Goal: Information Seeking & Learning: Learn about a topic

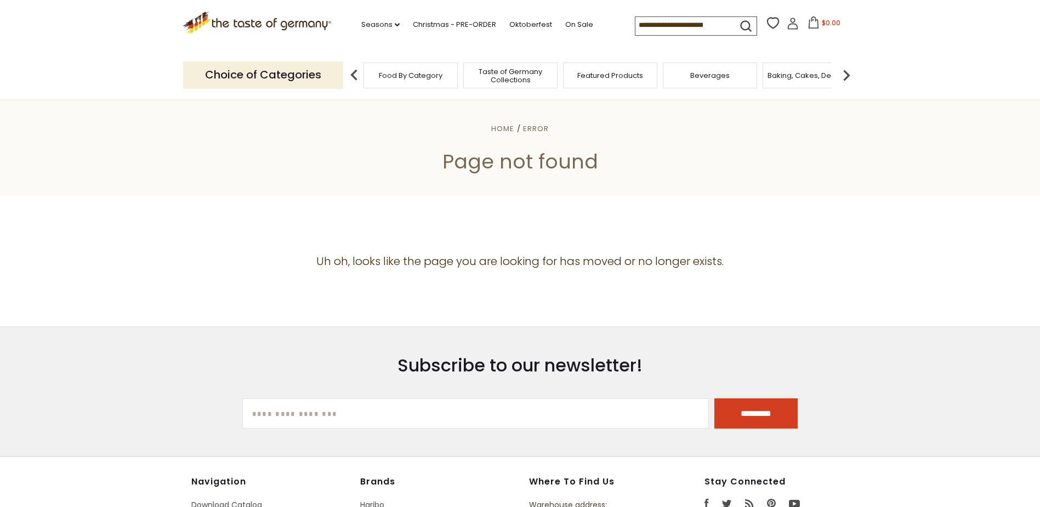
click at [683, 28] on input at bounding box center [681, 24] width 93 height 15
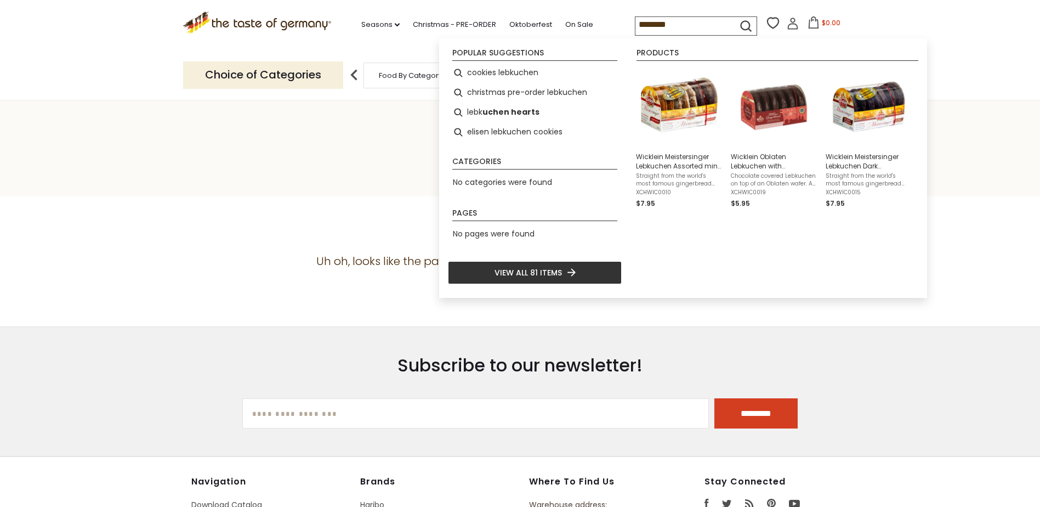
type input "*********"
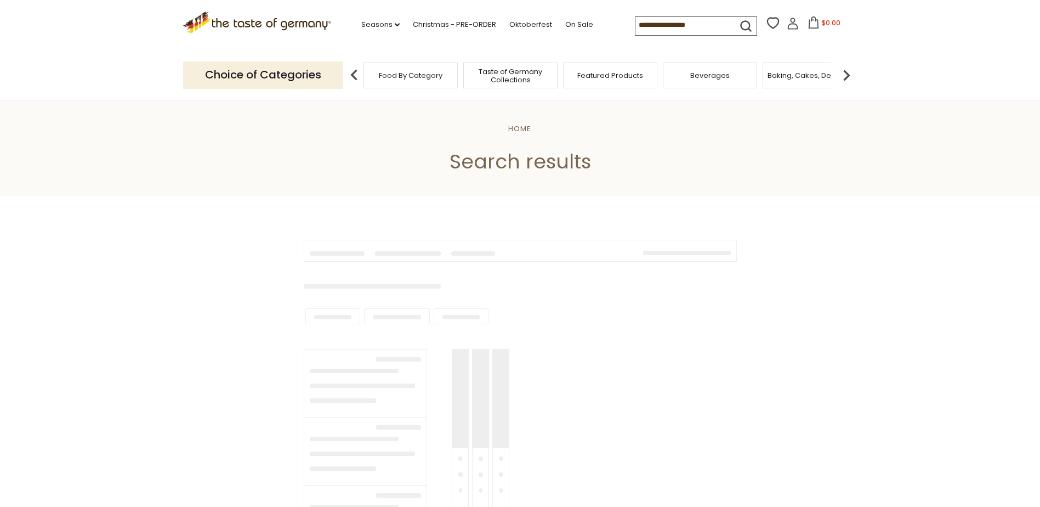
type input "*********"
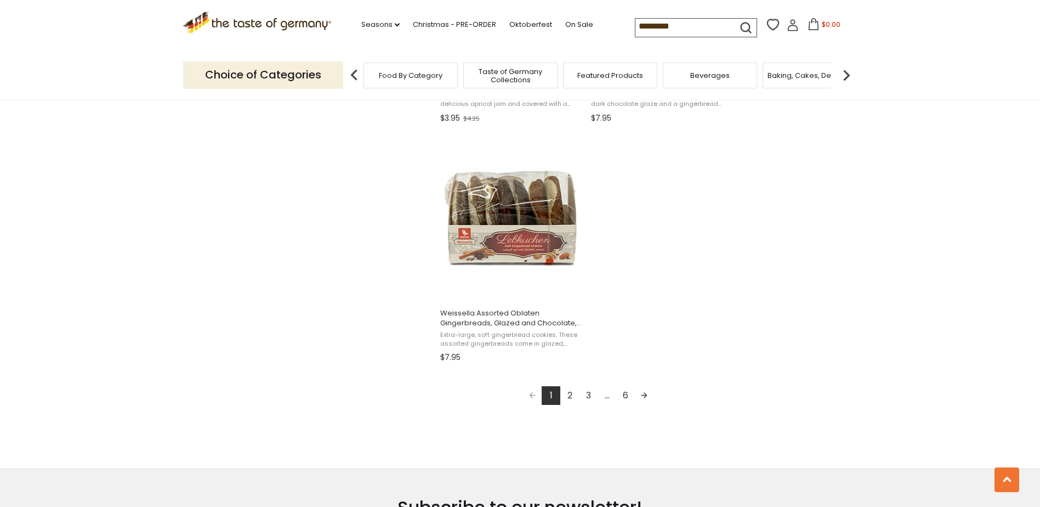
scroll to position [1864, 0]
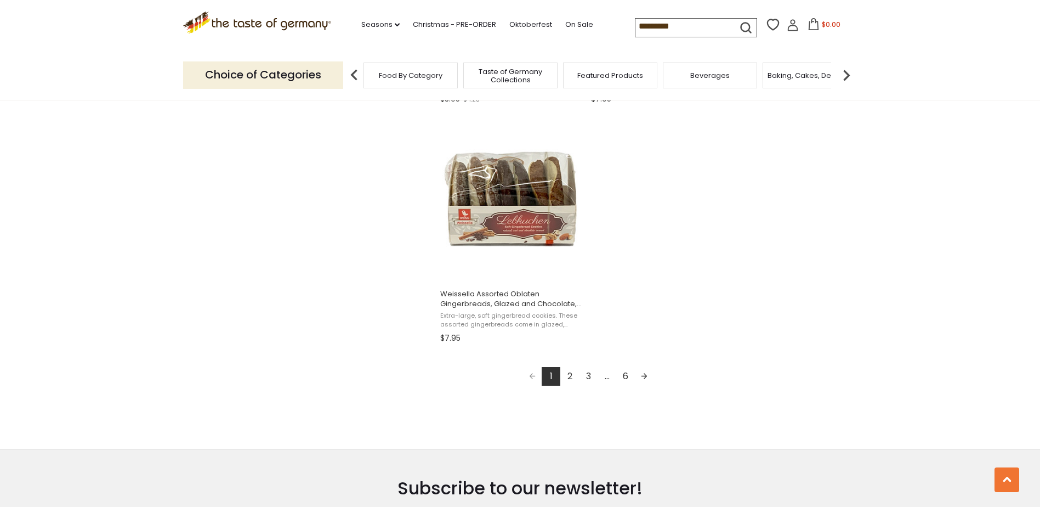
click at [570, 371] on link "2" at bounding box center [569, 376] width 19 height 19
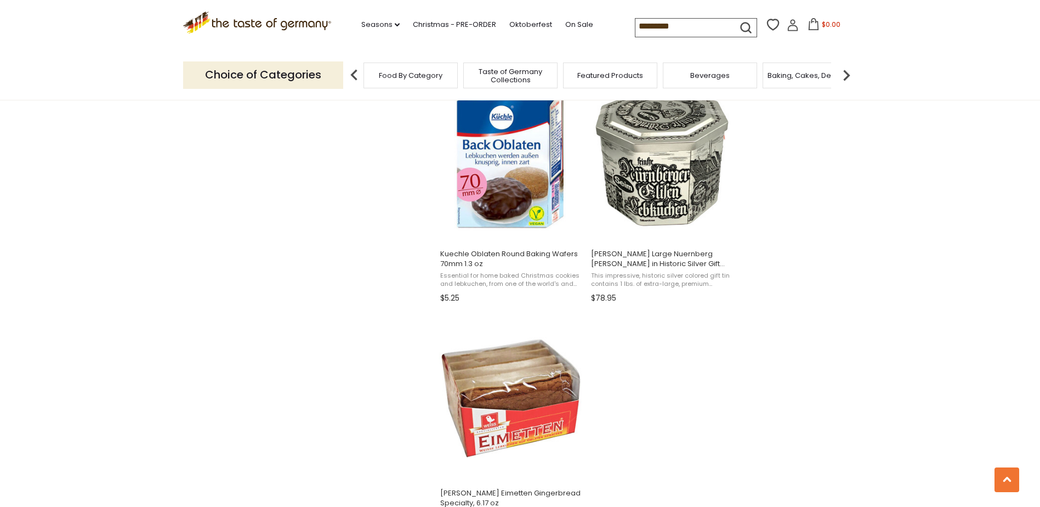
scroll to position [1755, 0]
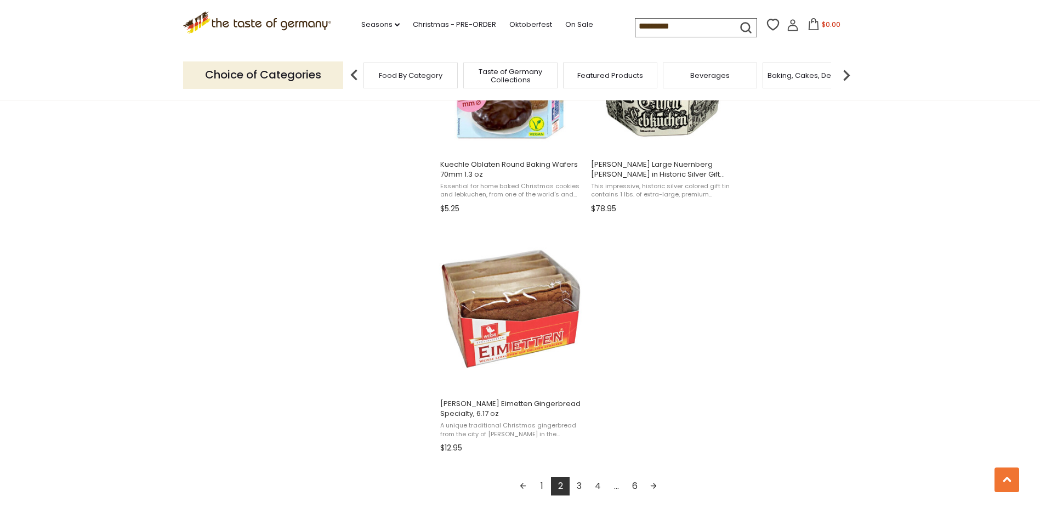
click at [580, 485] on link "3" at bounding box center [579, 485] width 19 height 19
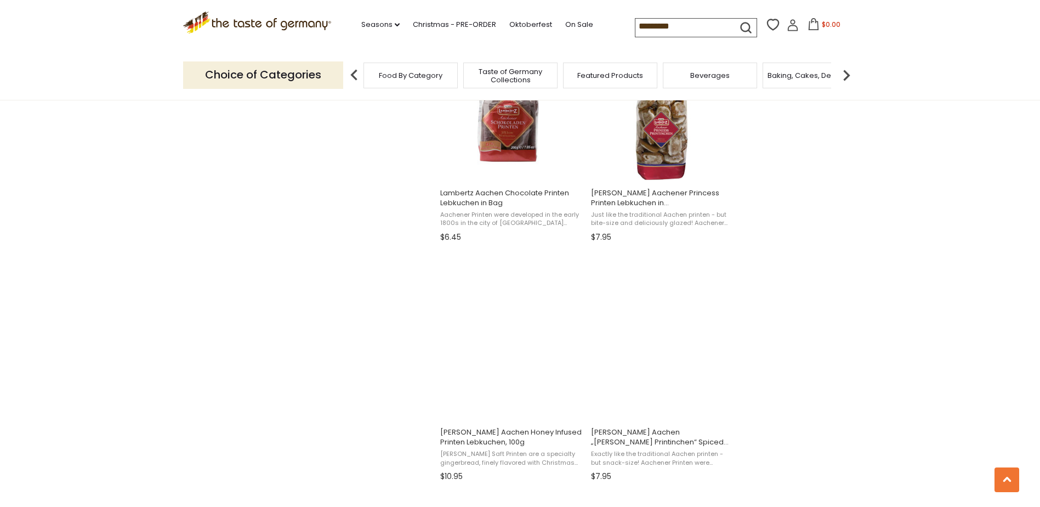
scroll to position [1011, 0]
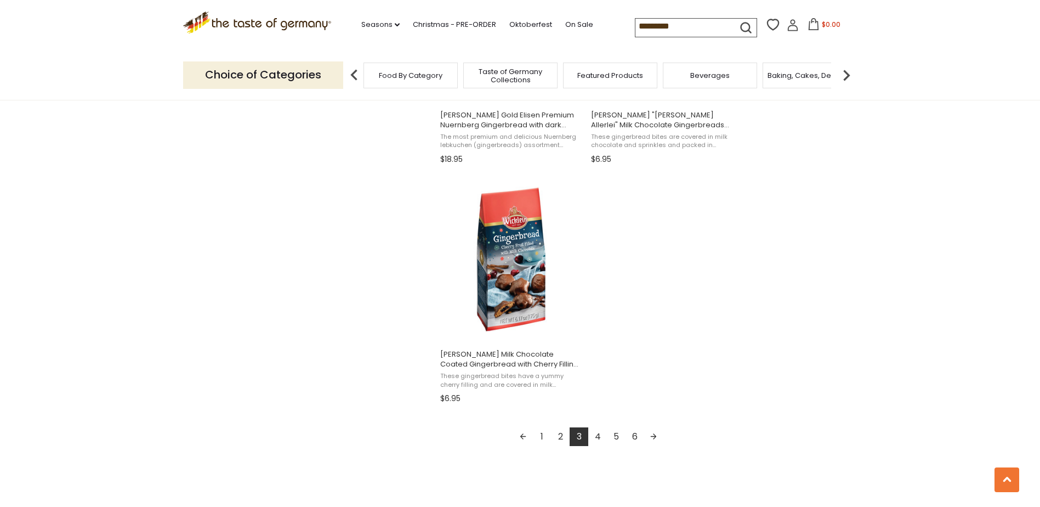
click at [598, 439] on link "4" at bounding box center [597, 436] width 19 height 19
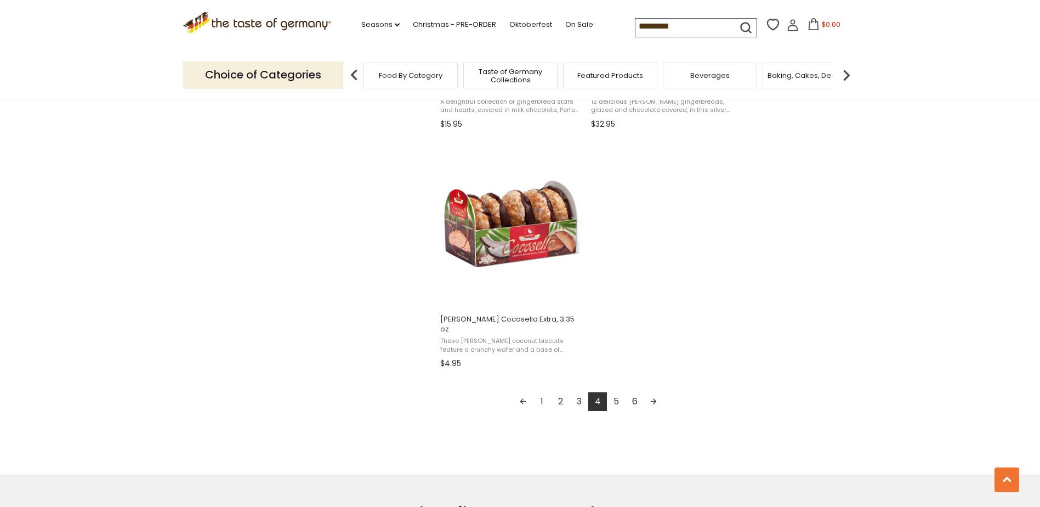
scroll to position [1845, 0]
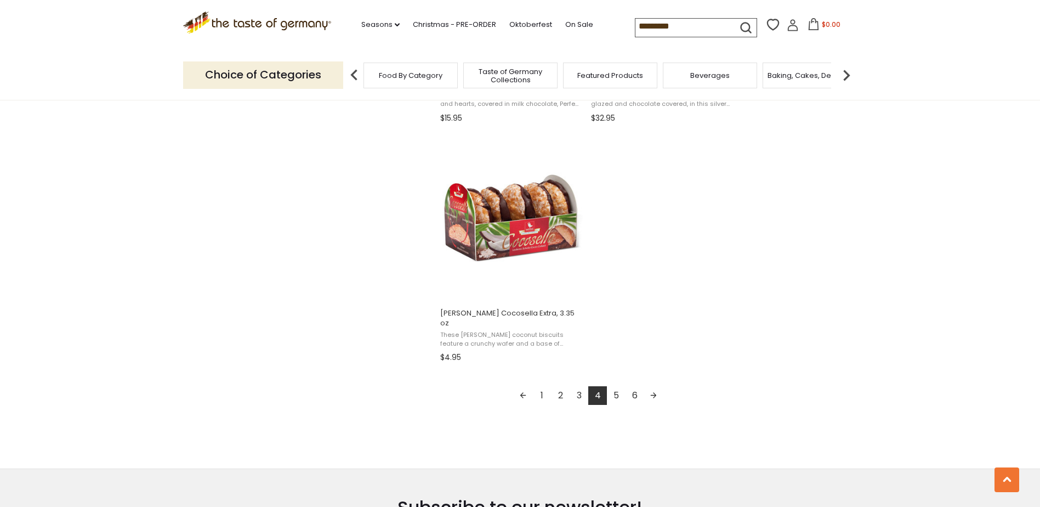
click at [614, 386] on link "5" at bounding box center [616, 395] width 19 height 19
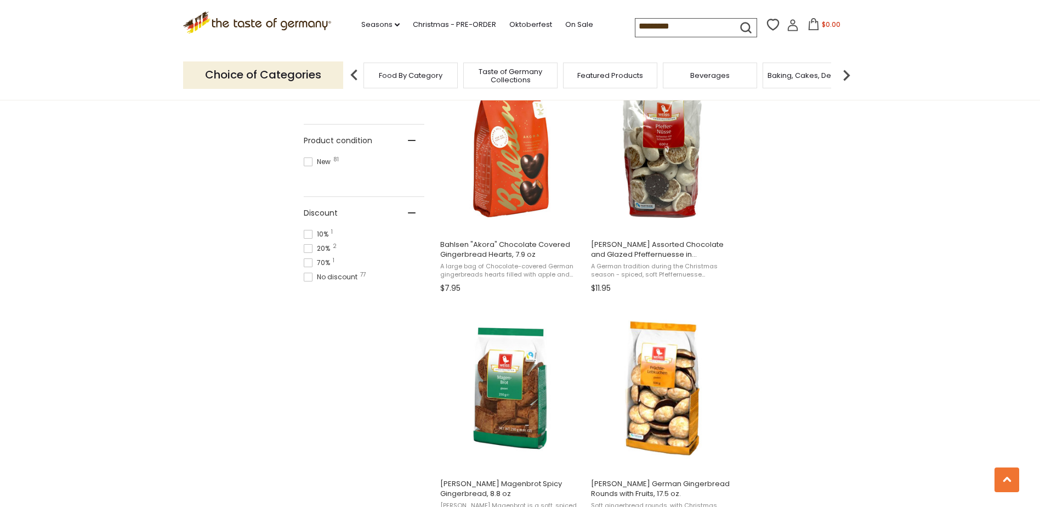
scroll to position [713, 0]
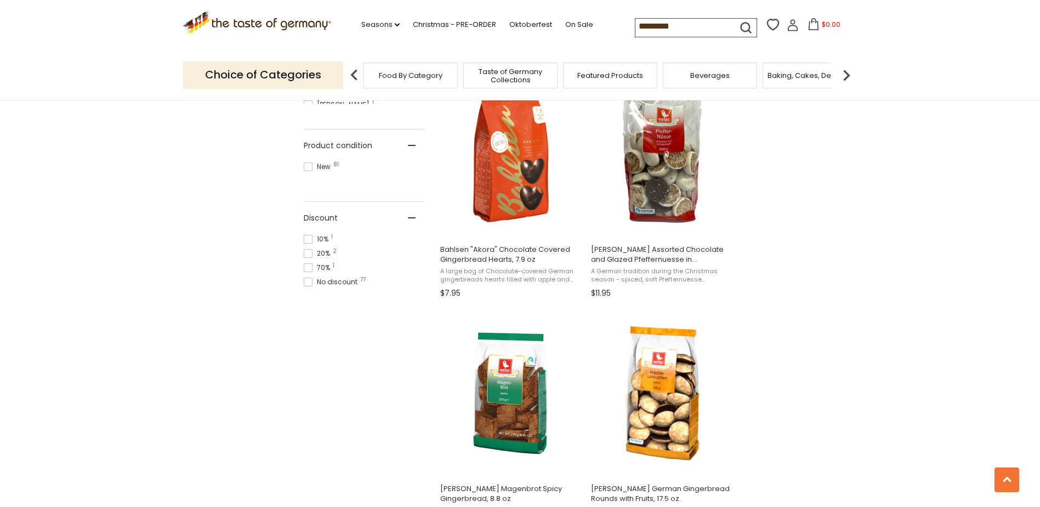
click at [18, 49] on section ".st0{fill:#EDD300;} .st1{fill:#D33E21;} .st0{fill:#EDD300;} .st1{fill:#D33E21;}…" at bounding box center [520, 25] width 1040 height 50
click at [49, 35] on section ".st0{fill:#EDD300;} .st1{fill:#D33E21;} .st0{fill:#EDD300;} .st1{fill:#D33E21;}…" at bounding box center [520, 25] width 1040 height 50
